Goal: Find specific page/section: Find specific page/section

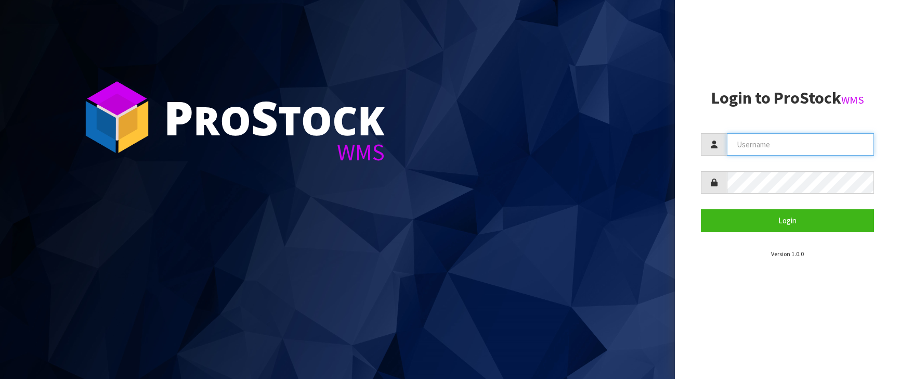
type input "[PERSON_NAME][EMAIL_ADDRESS][DOMAIN_NAME]"
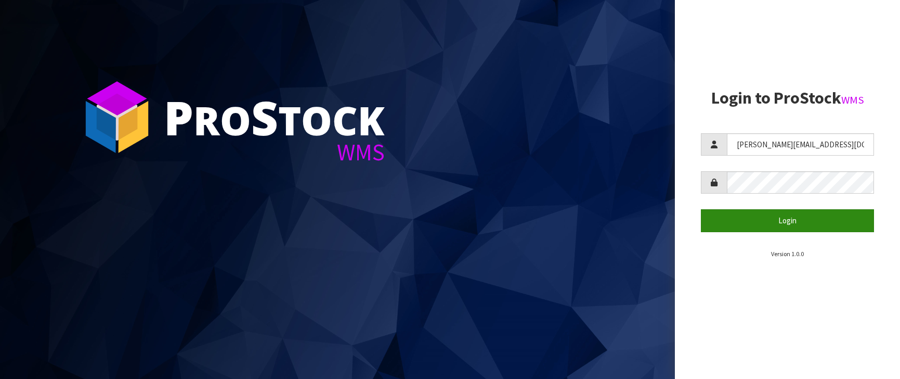
click at [812, 223] on button "Login" at bounding box center [787, 220] width 173 height 22
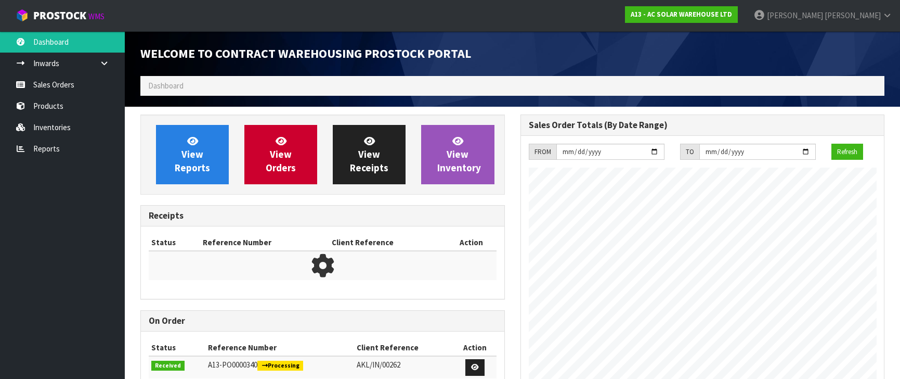
scroll to position [496, 380]
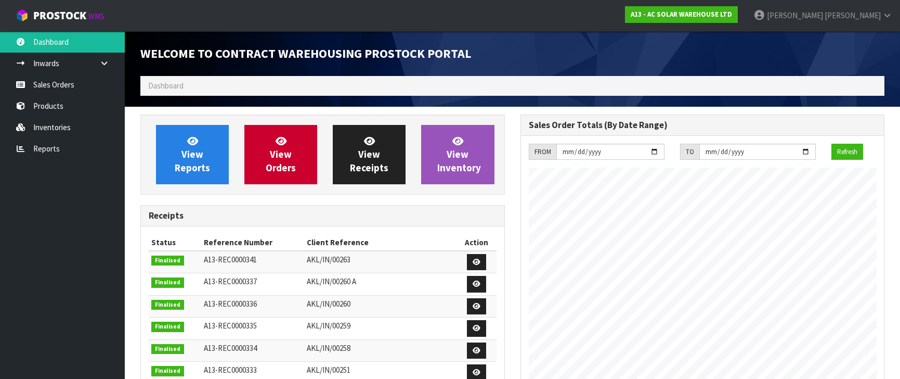
click at [204, 88] on ol "Dashboard" at bounding box center [512, 85] width 744 height 19
click at [210, 82] on ol "Dashboard" at bounding box center [512, 85] width 744 height 19
click at [167, 83] on span "Dashboard" at bounding box center [165, 86] width 35 height 10
click at [165, 83] on span "Dashboard" at bounding box center [165, 86] width 35 height 10
drag, startPoint x: 70, startPoint y: 42, endPoint x: 58, endPoint y: 63, distance: 24.5
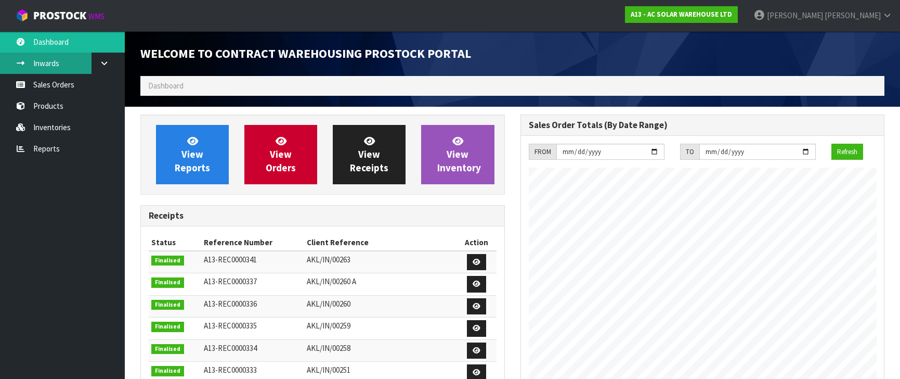
click at [70, 42] on link "Dashboard" at bounding box center [62, 41] width 125 height 21
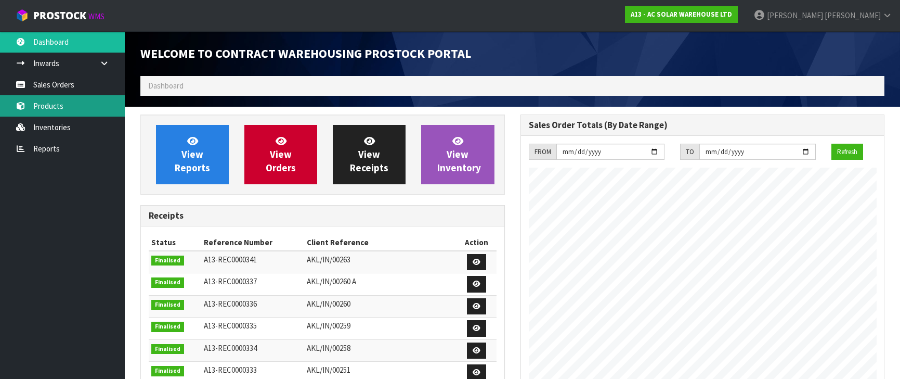
click at [64, 104] on link "Products" at bounding box center [62, 105] width 125 height 21
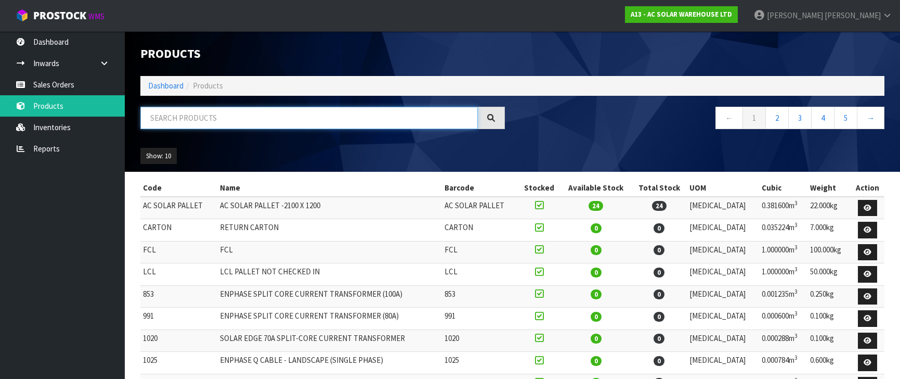
click at [165, 119] on input "text" at bounding box center [309, 118] width 338 height 22
type input "1469"
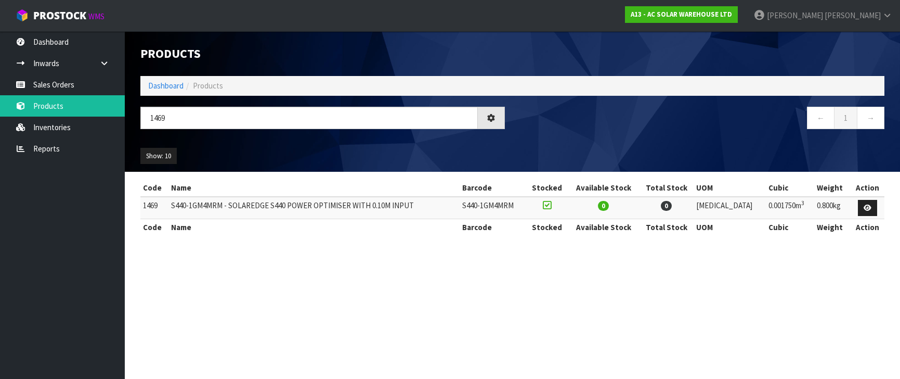
click at [405, 303] on section "Products Import Products Drop file here to import csv template Dashboard Produc…" at bounding box center [450, 189] width 900 height 379
